Goal: Find contact information: Find contact information

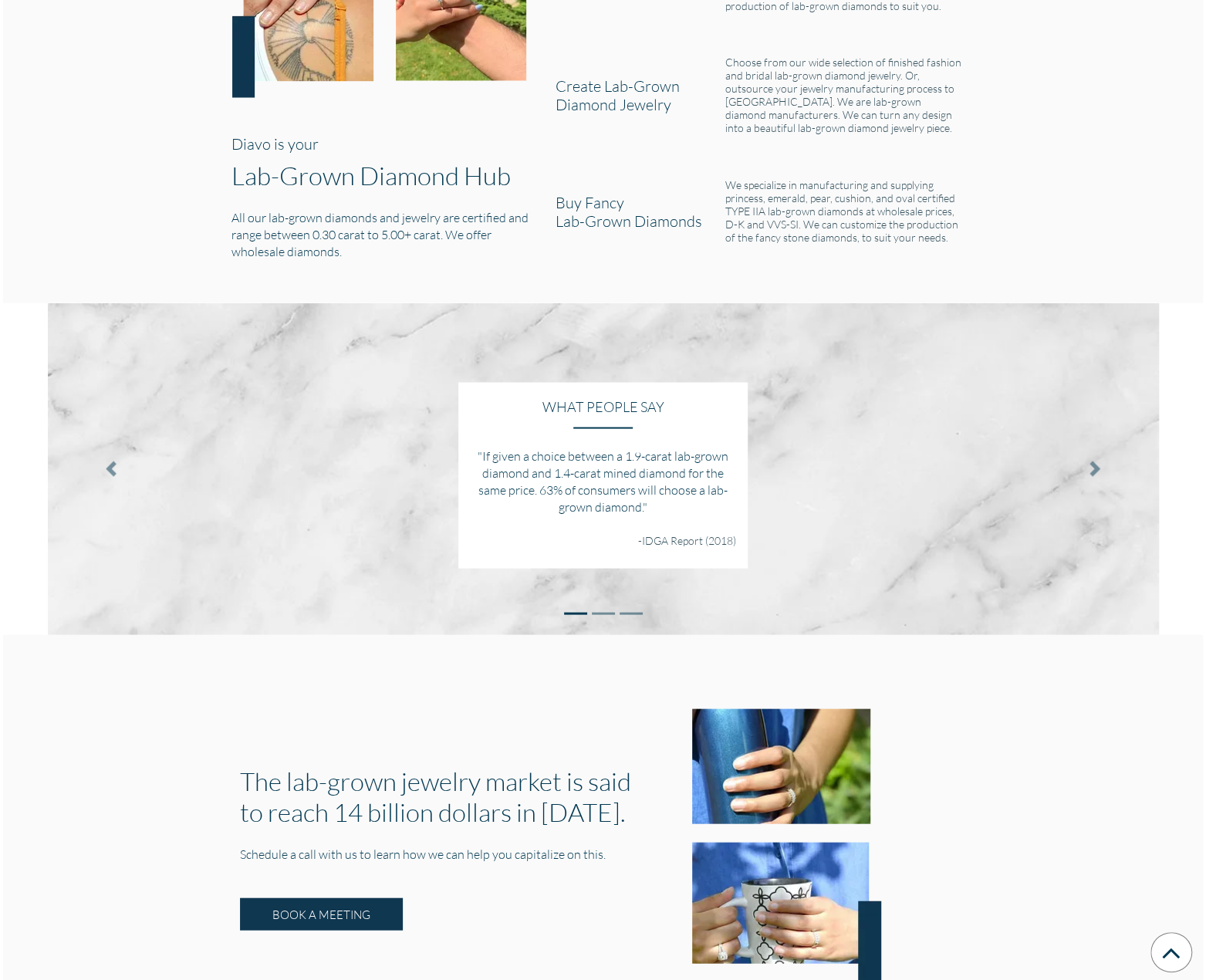
scroll to position [1839, 0]
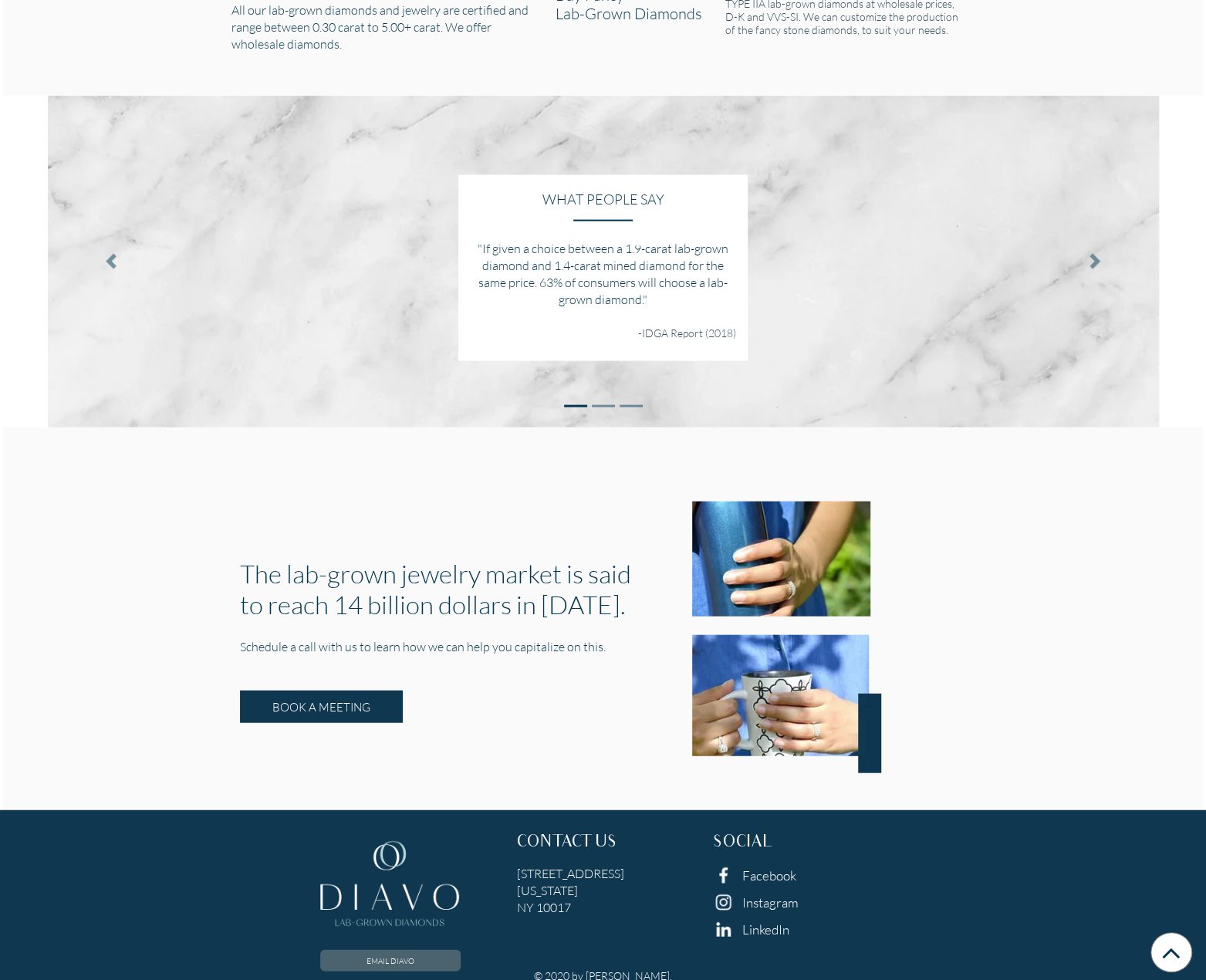
click at [439, 950] on link "EMAIL DIAVO" at bounding box center [390, 961] width 140 height 22
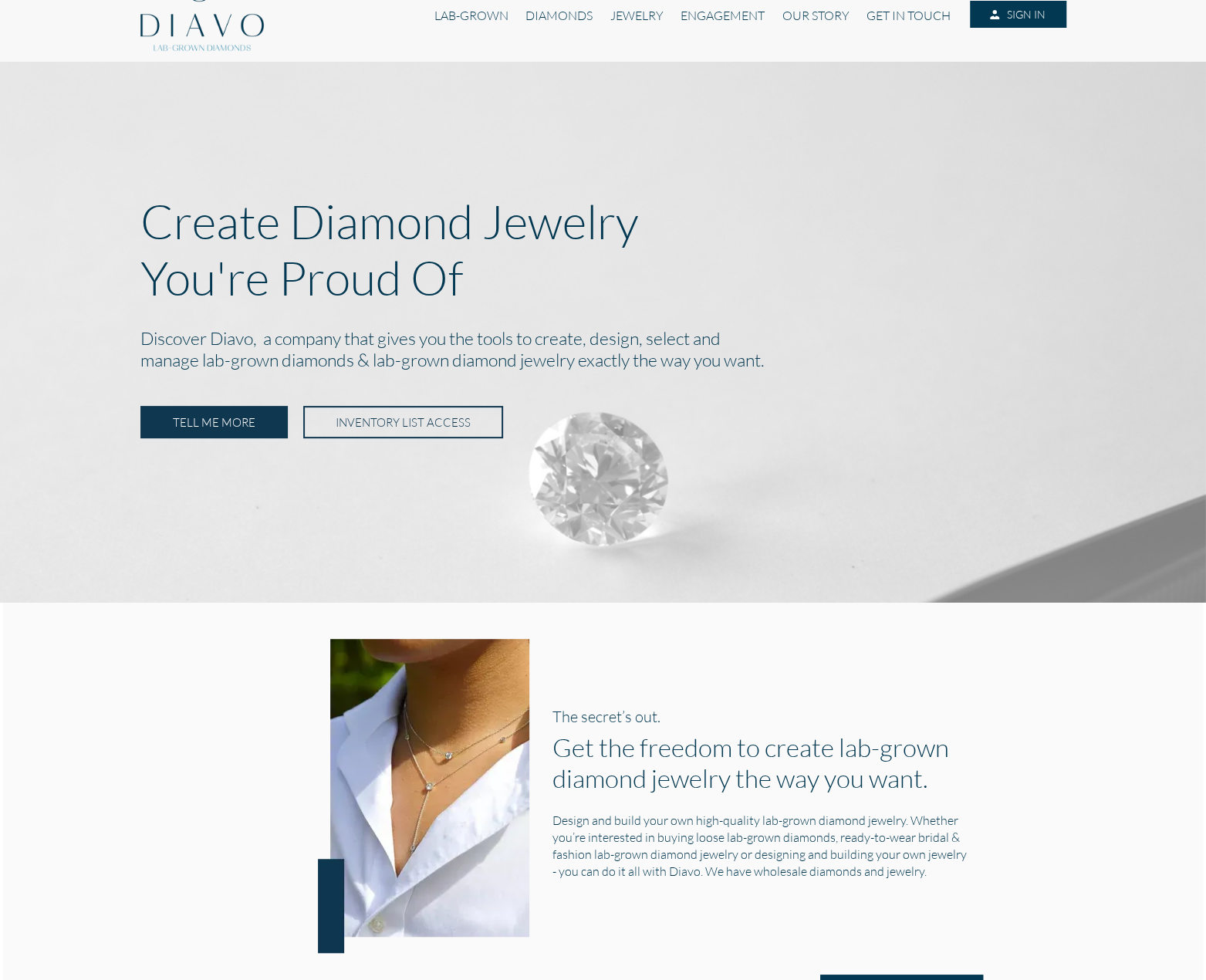
scroll to position [0, 0]
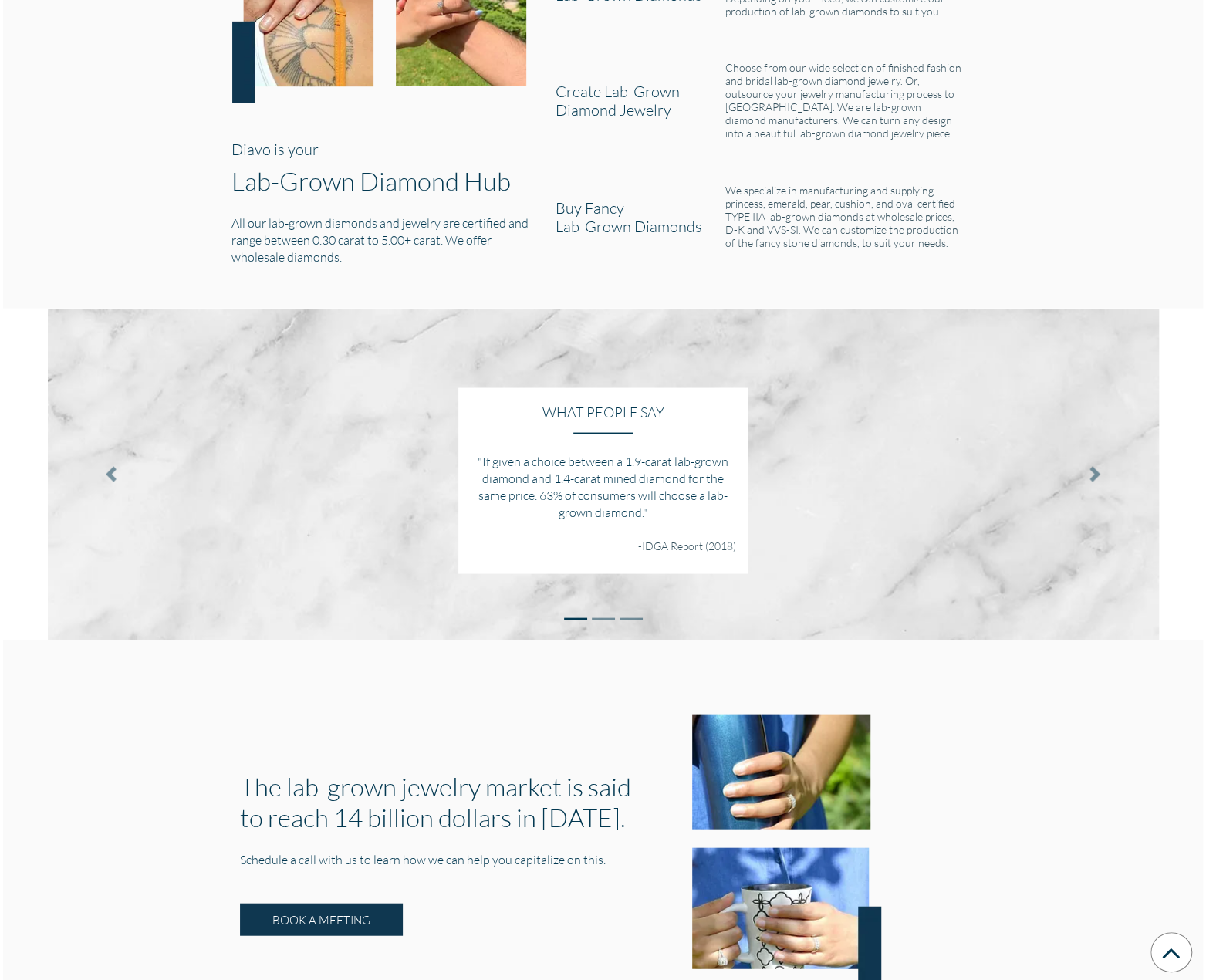
scroll to position [1839, 0]
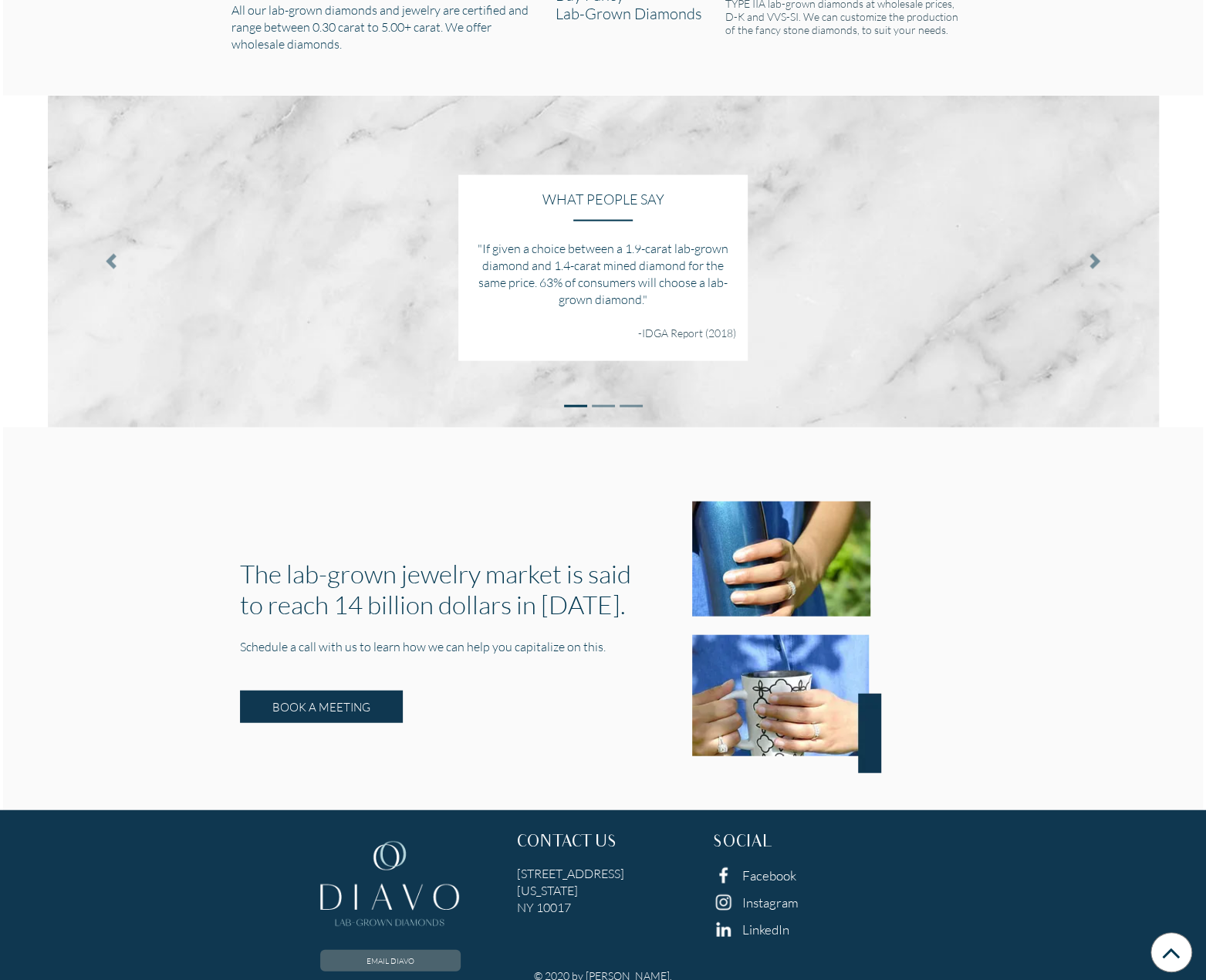
click at [423, 950] on link "EMAIL DIAVO" at bounding box center [390, 961] width 140 height 22
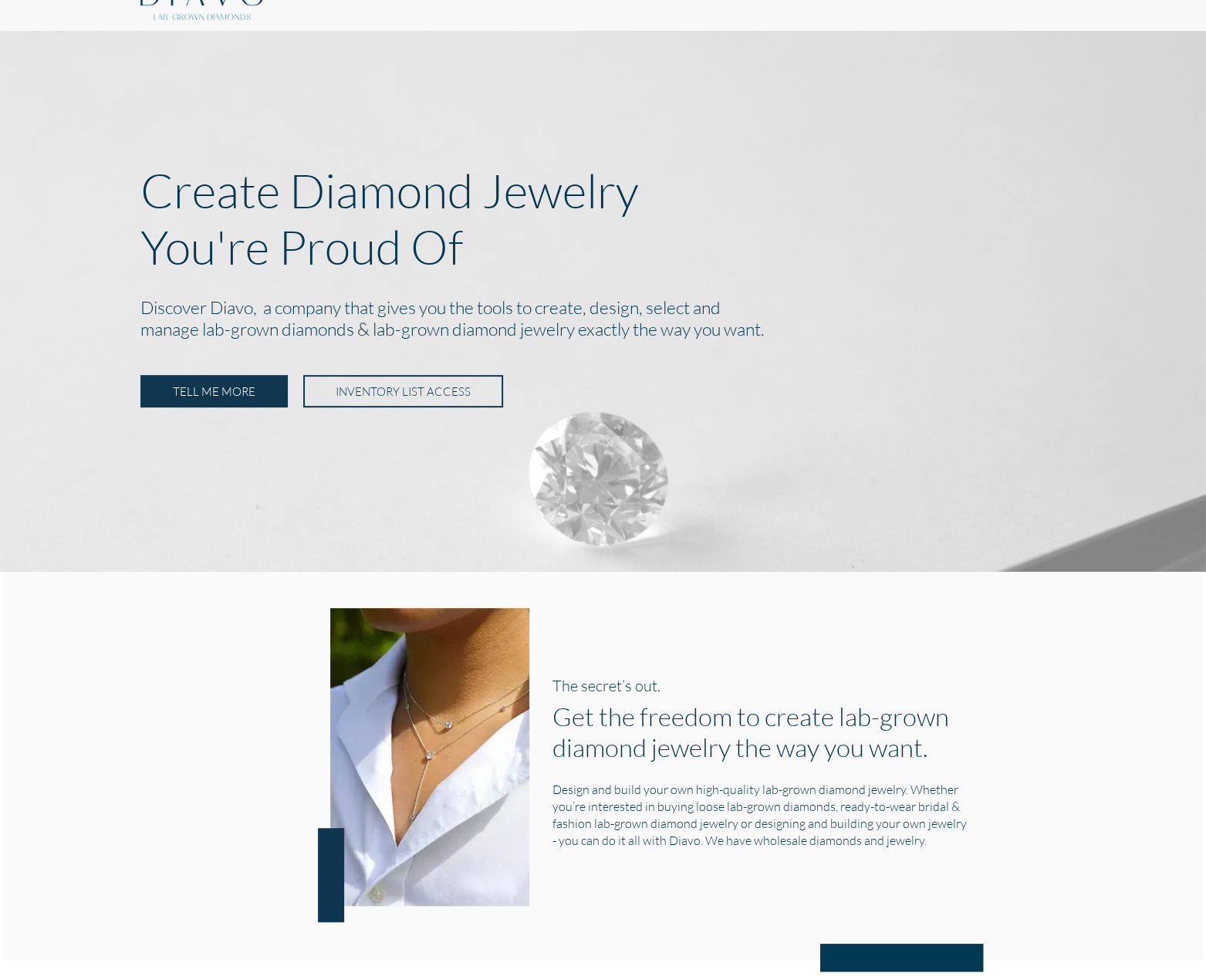
scroll to position [0, 0]
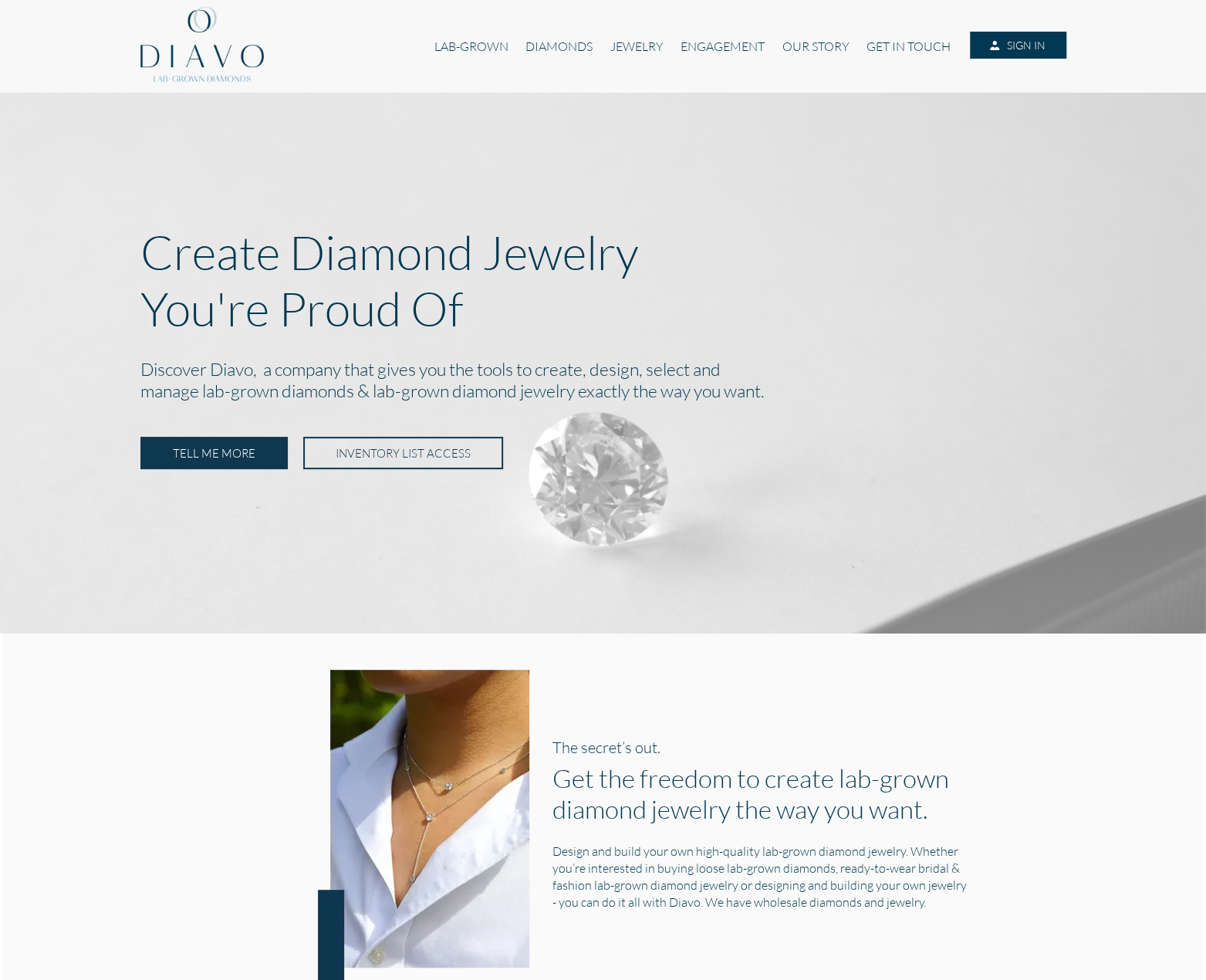
click at [191, 49] on img at bounding box center [201, 46] width 123 height 93
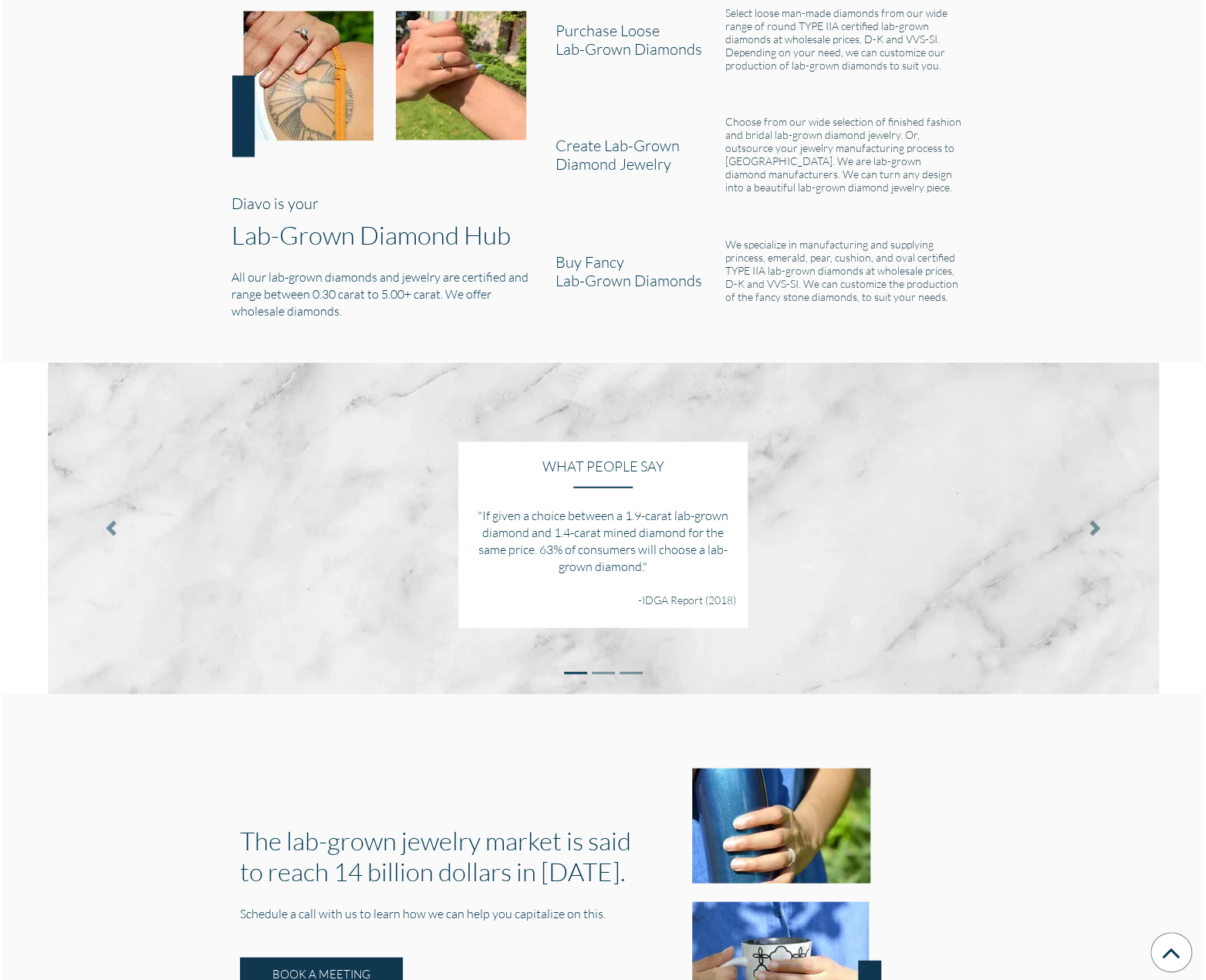
scroll to position [1775, 0]
